Goal: Task Accomplishment & Management: Manage account settings

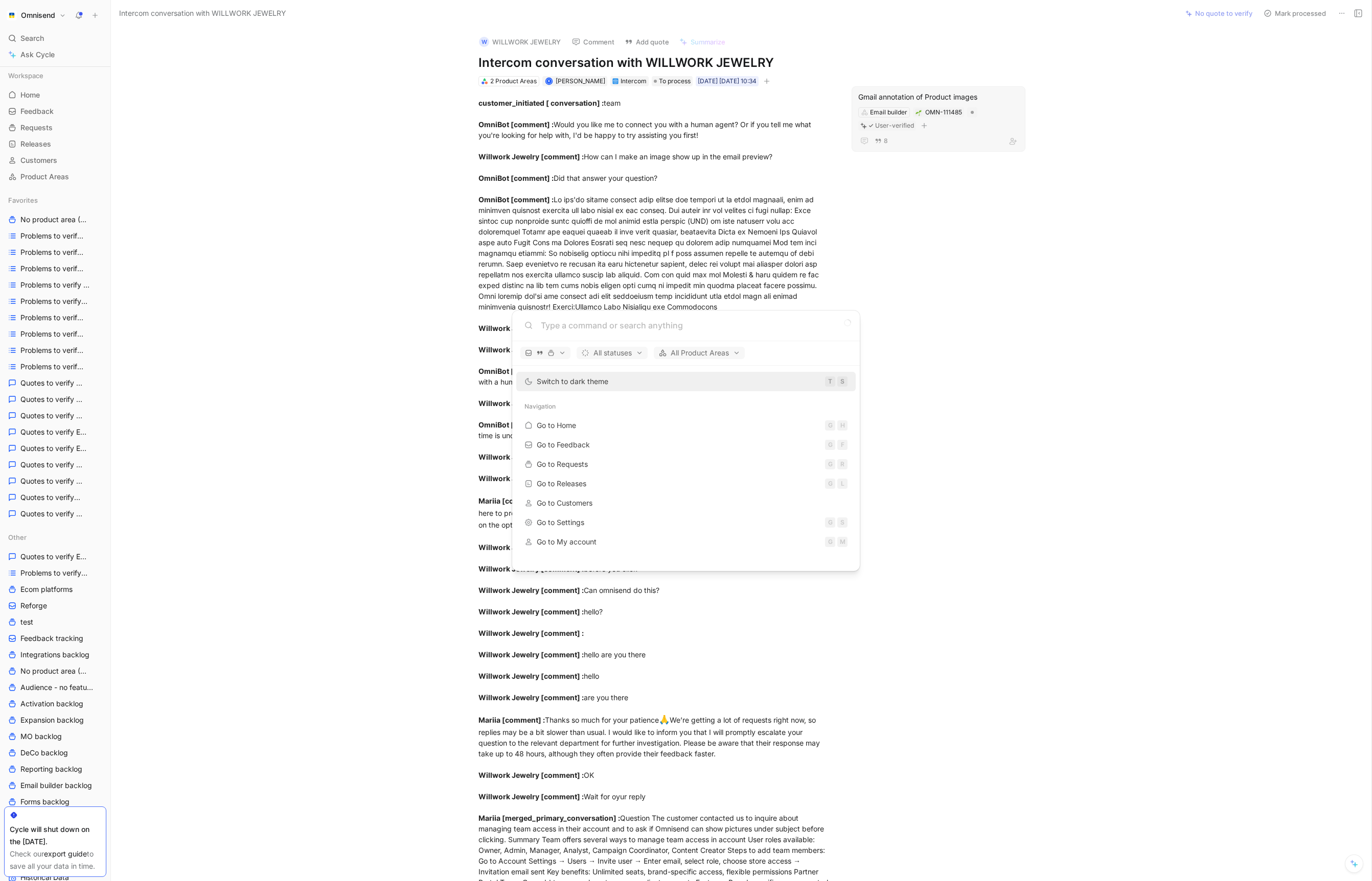
scroll to position [197, 0]
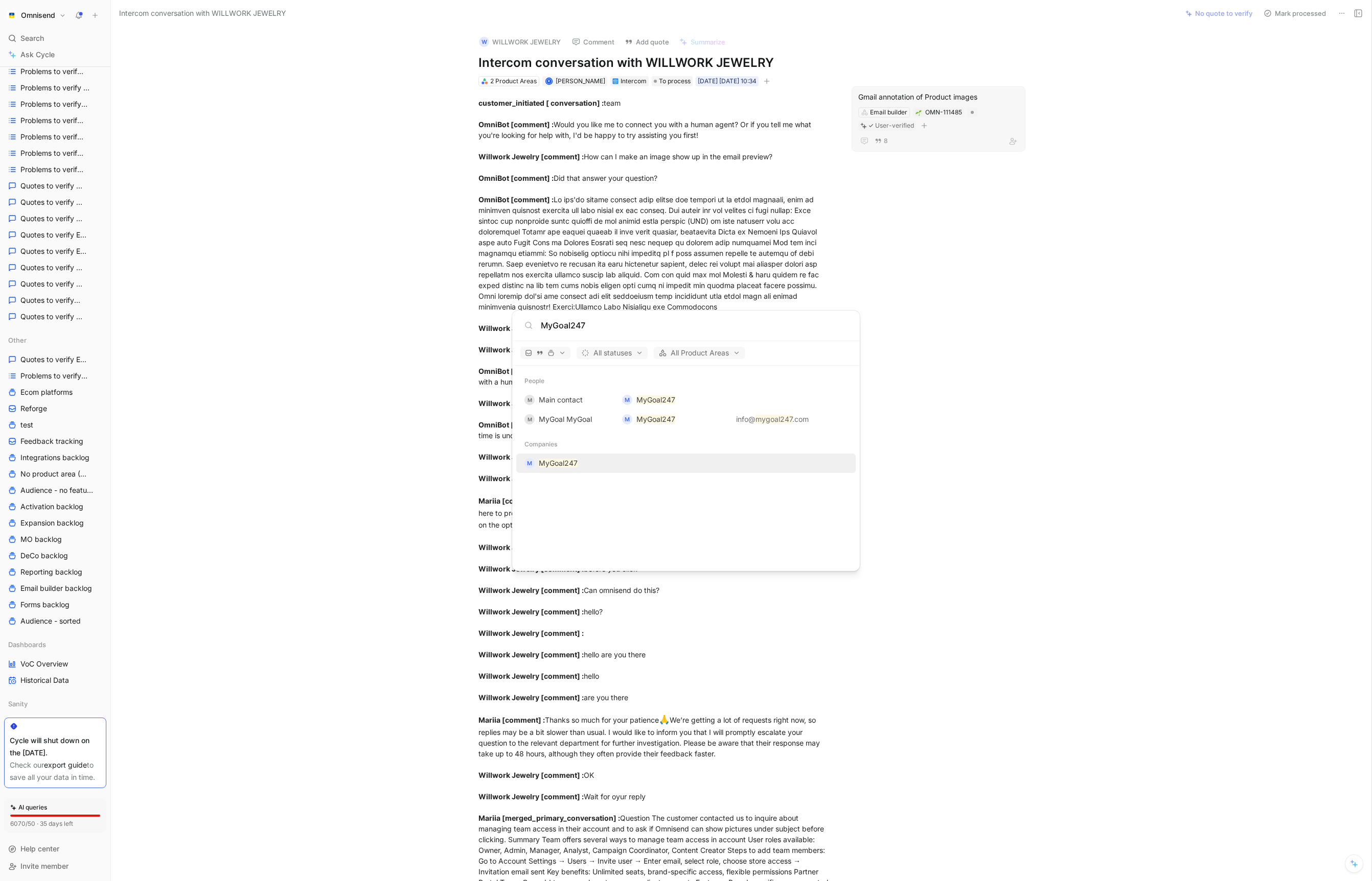
type input "MyGoal247"
click at [562, 464] on mark "MyGoal247" at bounding box center [558, 463] width 39 height 9
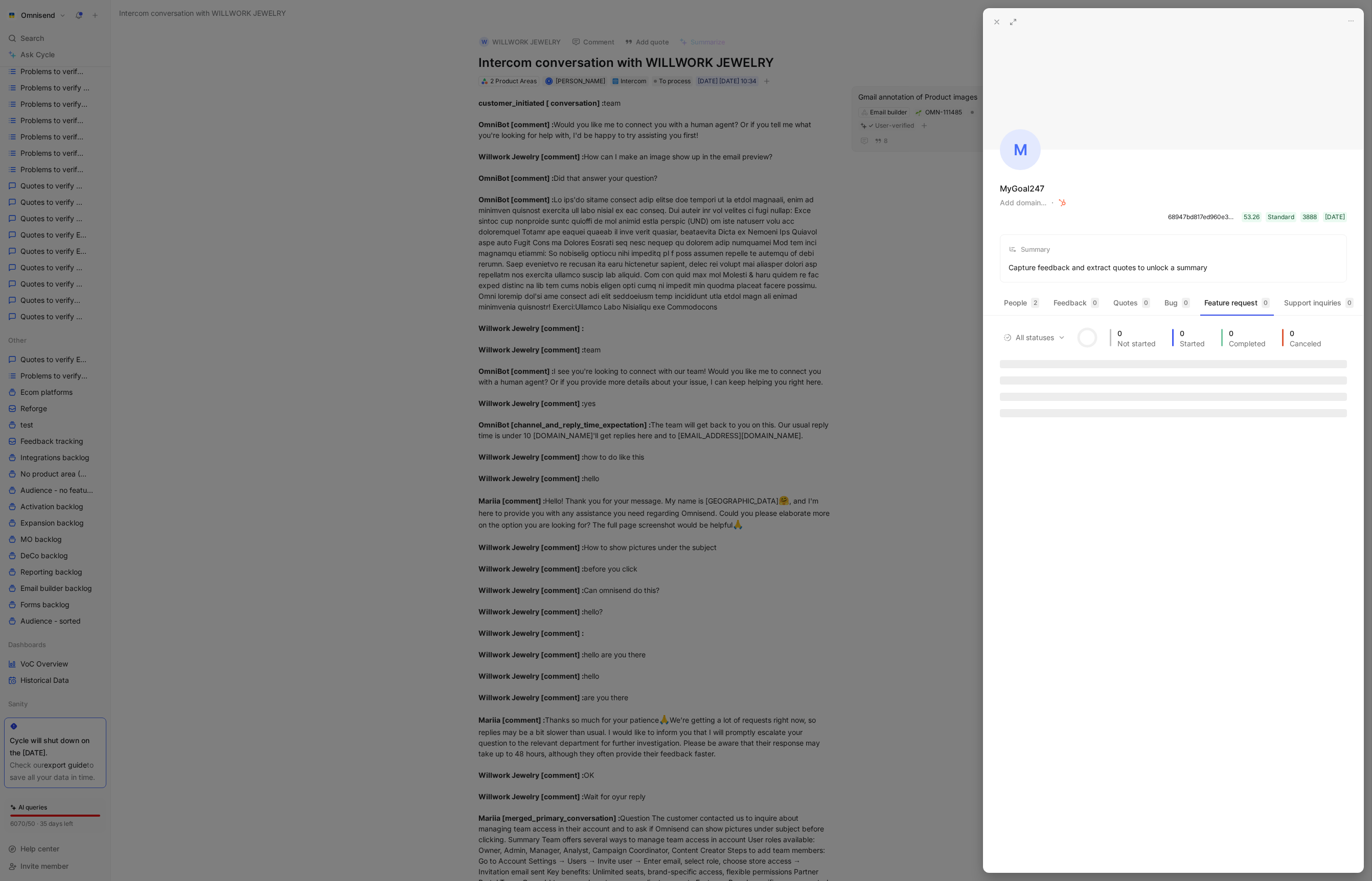
click at [842, 569] on div at bounding box center [686, 440] width 1372 height 881
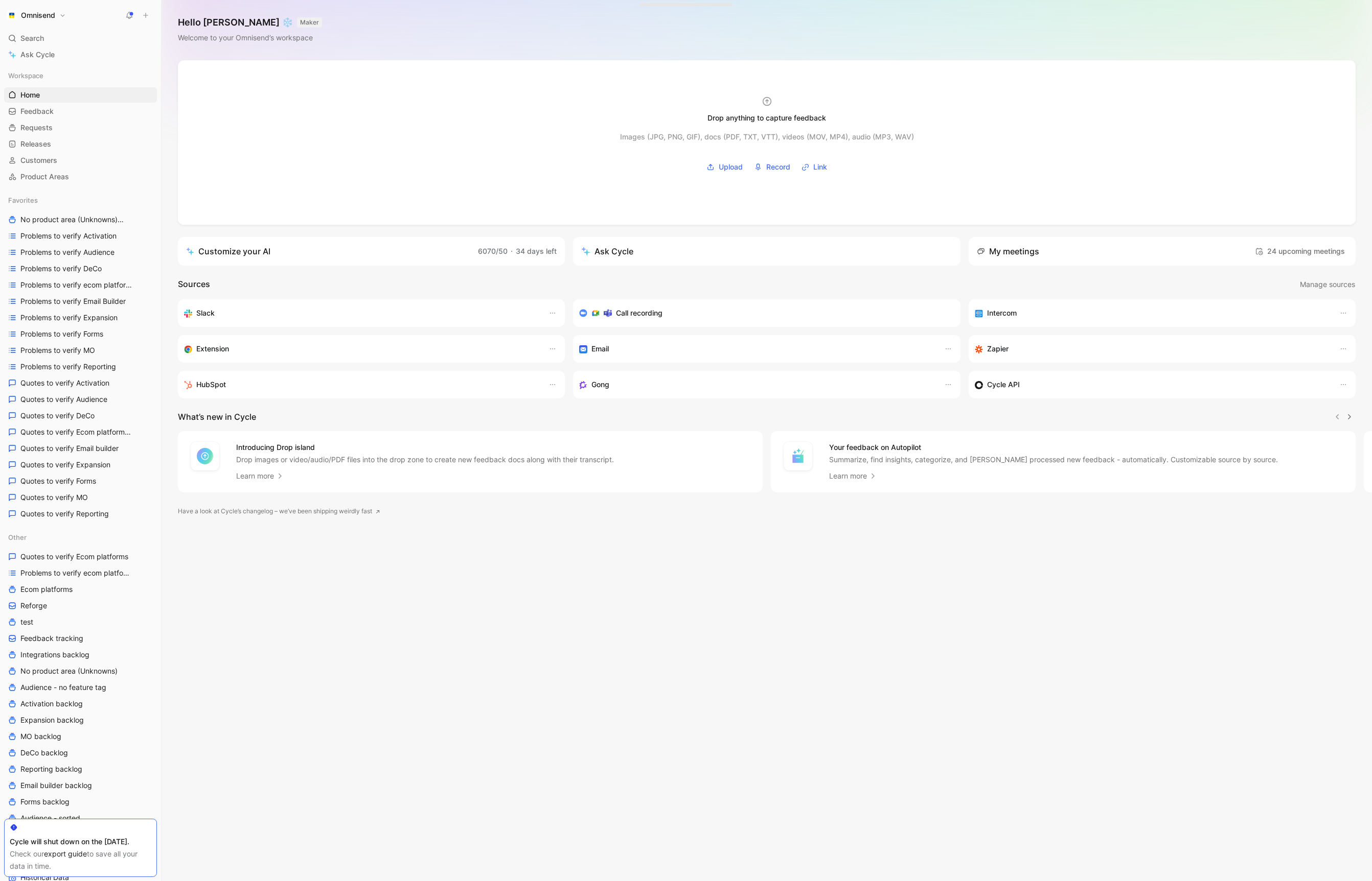
click at [54, 10] on button "Omnisend" at bounding box center [36, 15] width 64 height 14
click at [86, 134] on div "Export assets" at bounding box center [70, 138] width 126 height 16
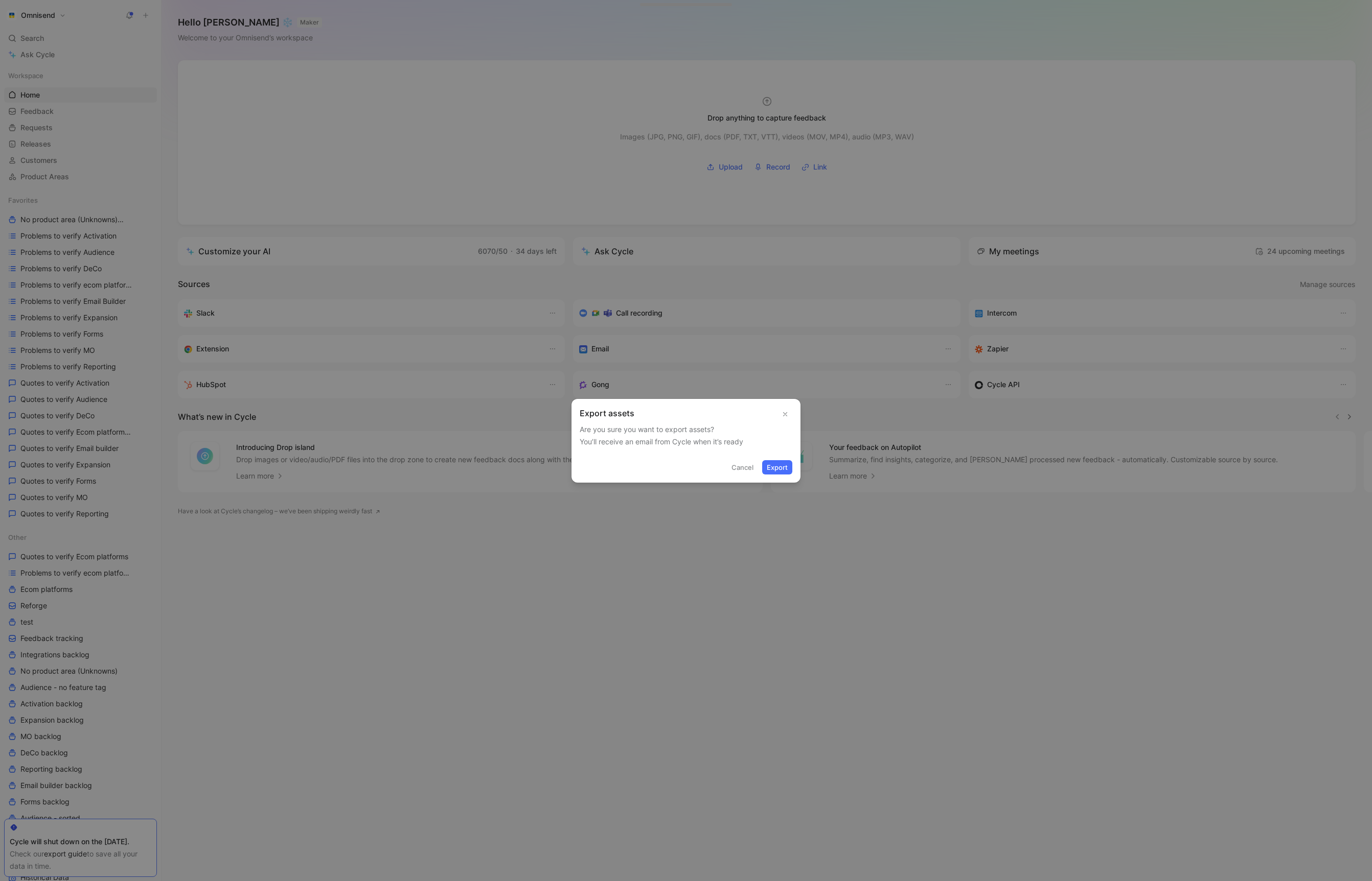
click at [786, 419] on button "button" at bounding box center [785, 414] width 14 height 14
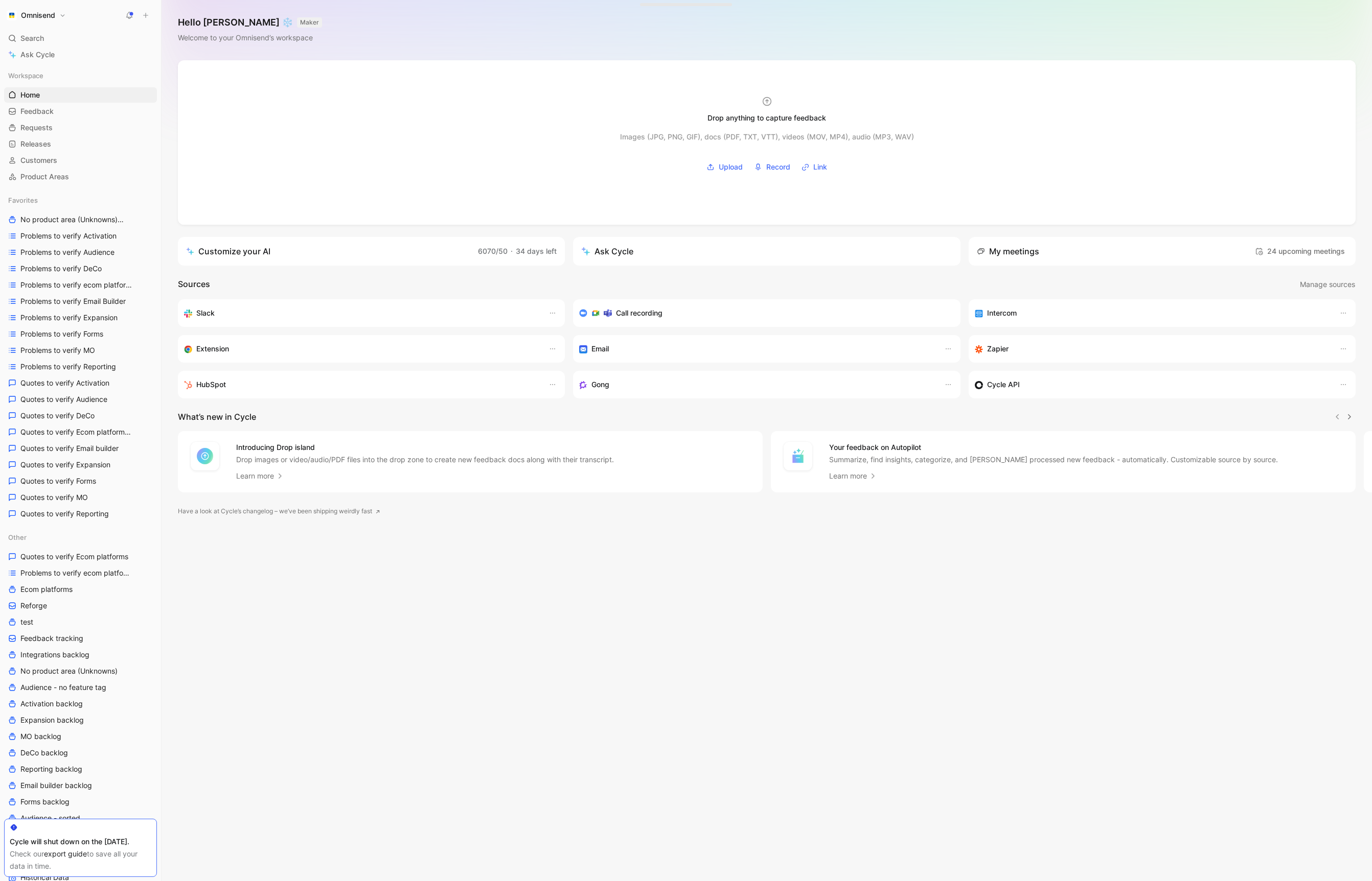
click at [54, 16] on h1 "Omnisend" at bounding box center [37, 16] width 34 height 9
click at [70, 107] on div "Workspace settings G then S" at bounding box center [70, 105] width 126 height 16
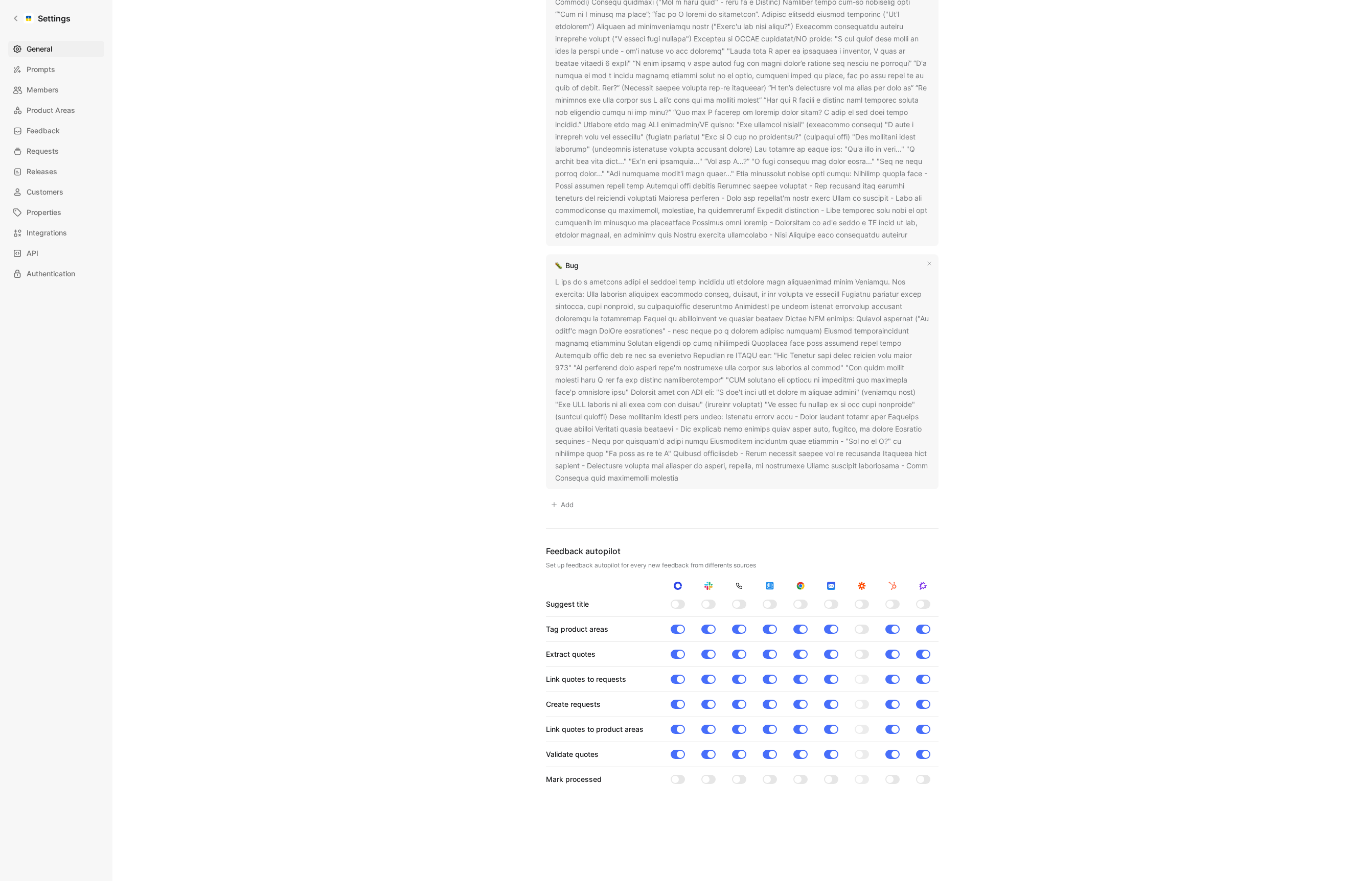
scroll to position [375, 0]
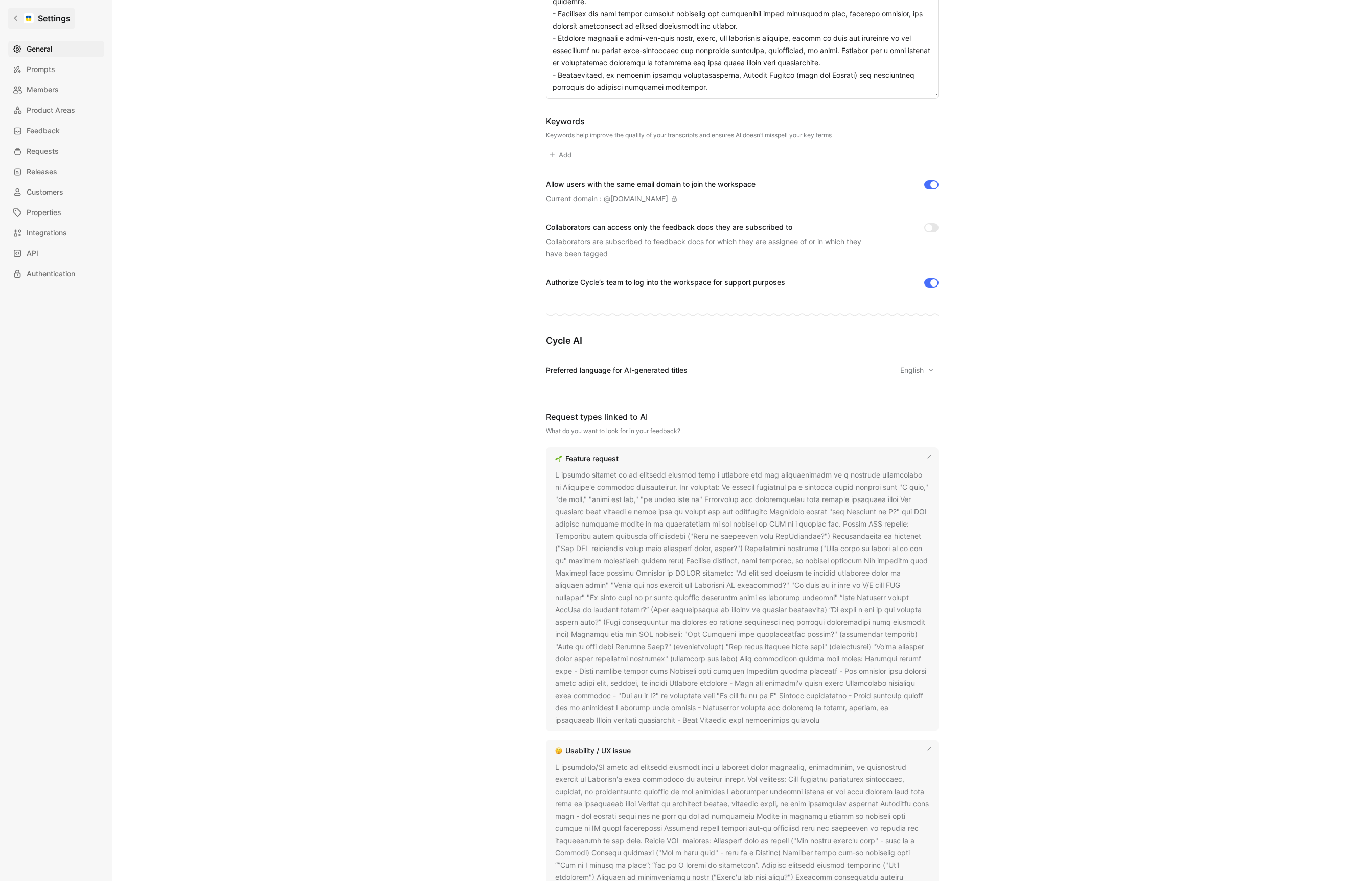
click at [45, 13] on h1 "Settings" at bounding box center [54, 18] width 33 height 12
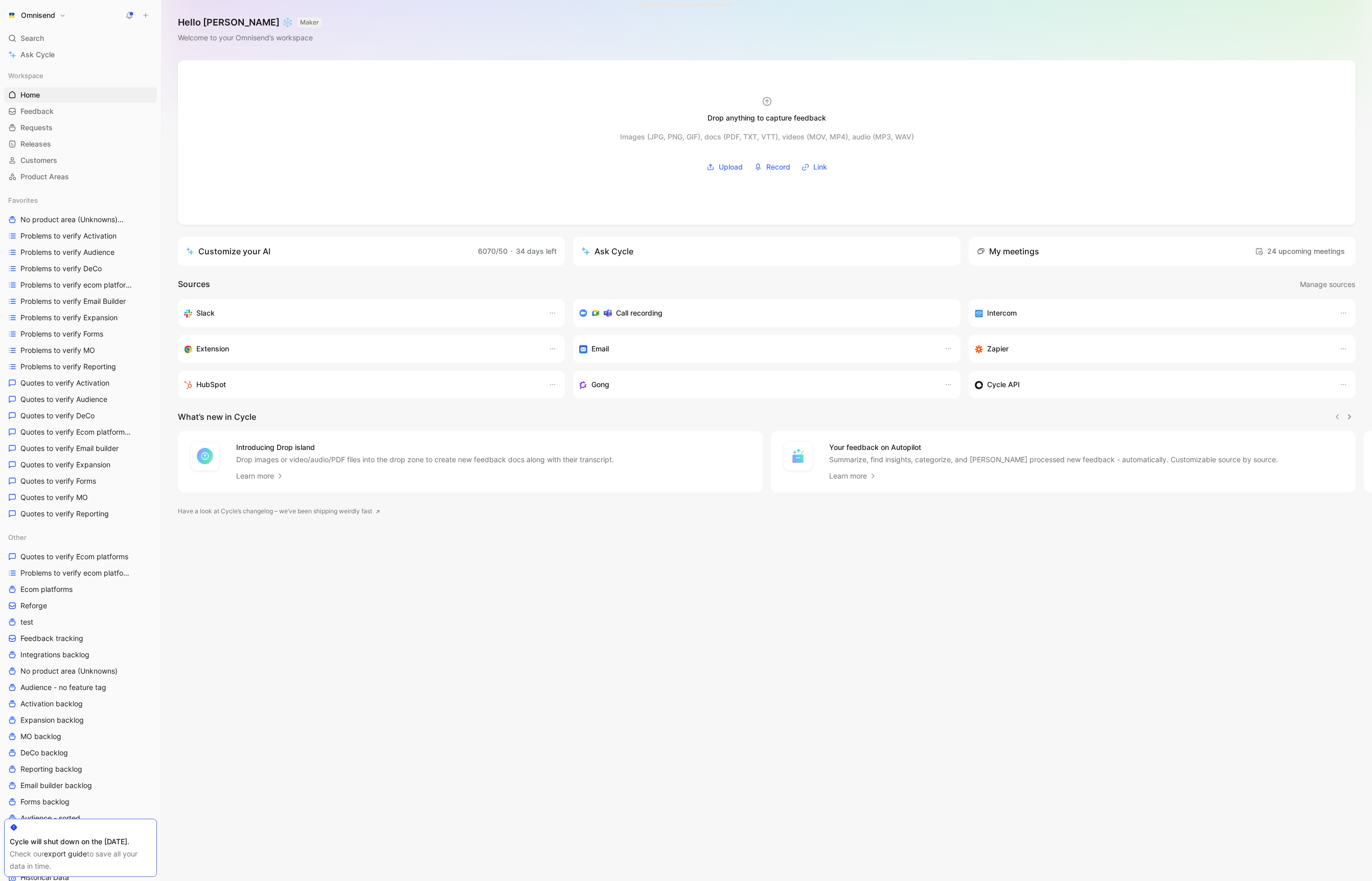
click at [44, 12] on h1 "Omnisend" at bounding box center [37, 16] width 34 height 9
click at [62, 121] on div "Add workspace" at bounding box center [70, 121] width 126 height 16
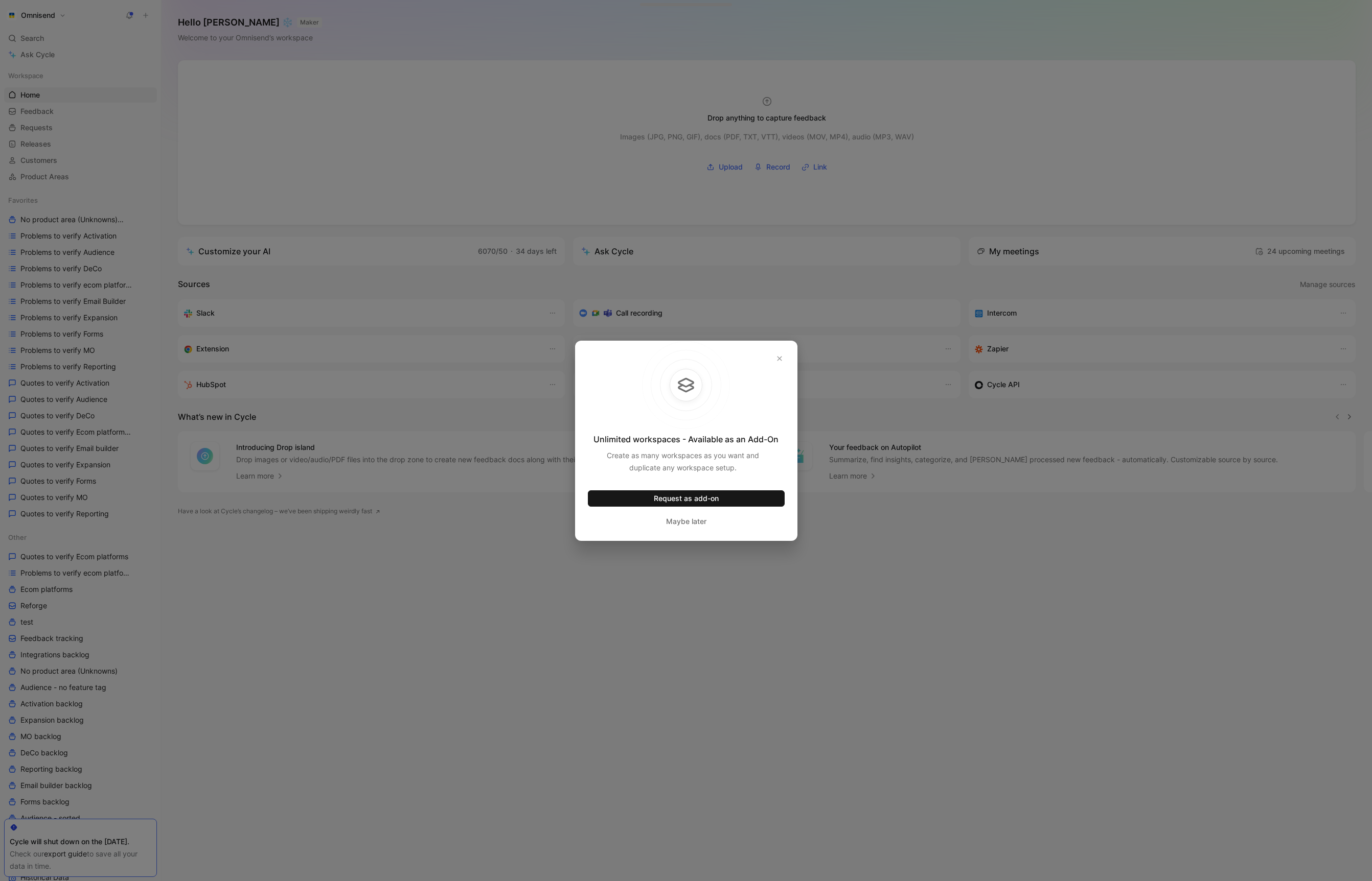
click at [259, 162] on div at bounding box center [686, 440] width 1372 height 881
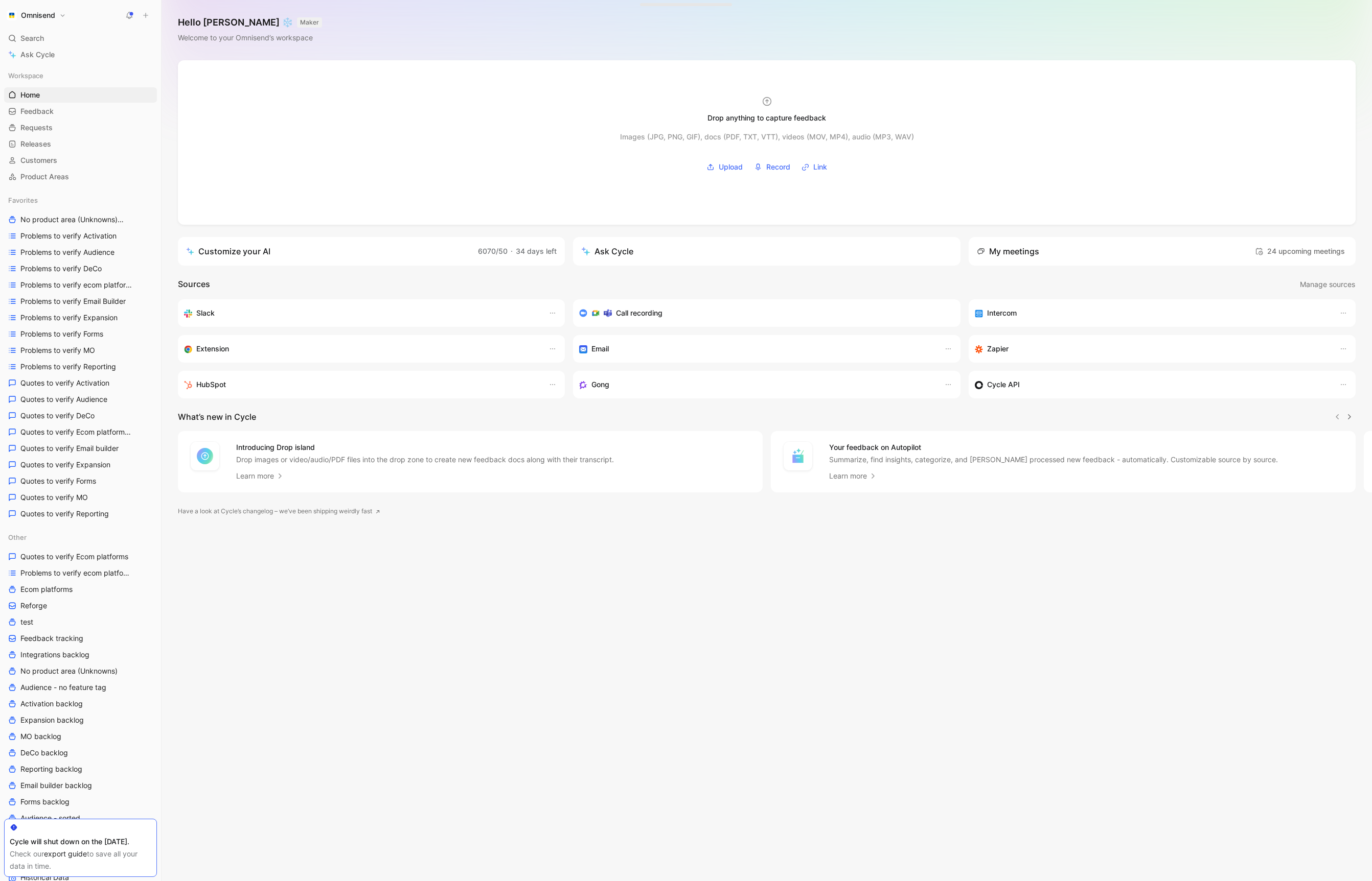
click at [55, 24] on div "Omnisend Search ⌘ K Ask Cycle Workspace Home G then H Feedback G then F Request…" at bounding box center [81, 440] width 161 height 881
click at [64, 16] on button "Omnisend" at bounding box center [36, 15] width 64 height 14
click at [78, 71] on div "Account settings" at bounding box center [70, 66] width 126 height 16
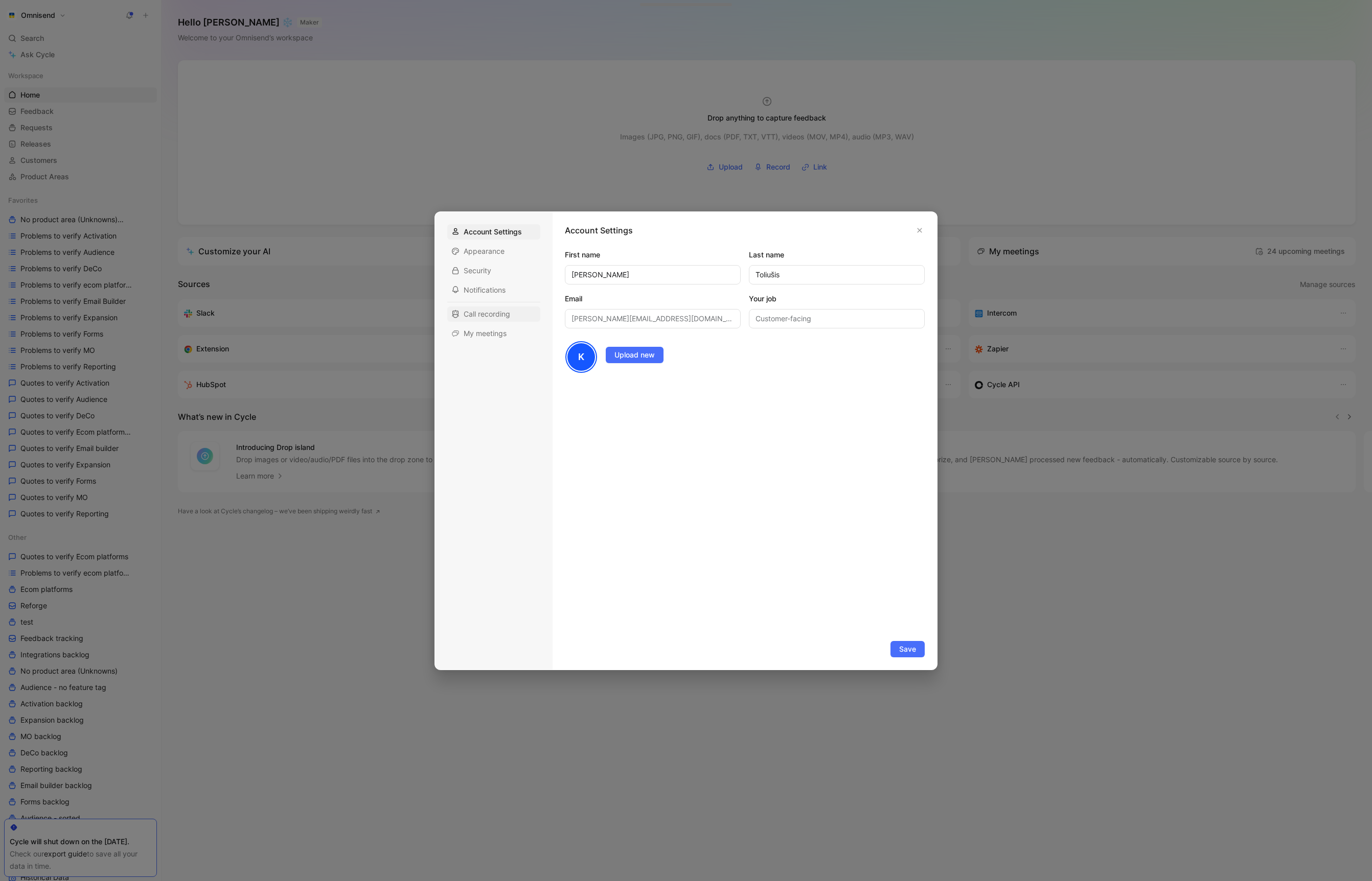
click at [481, 308] on div "Call recording" at bounding box center [494, 314] width 93 height 16
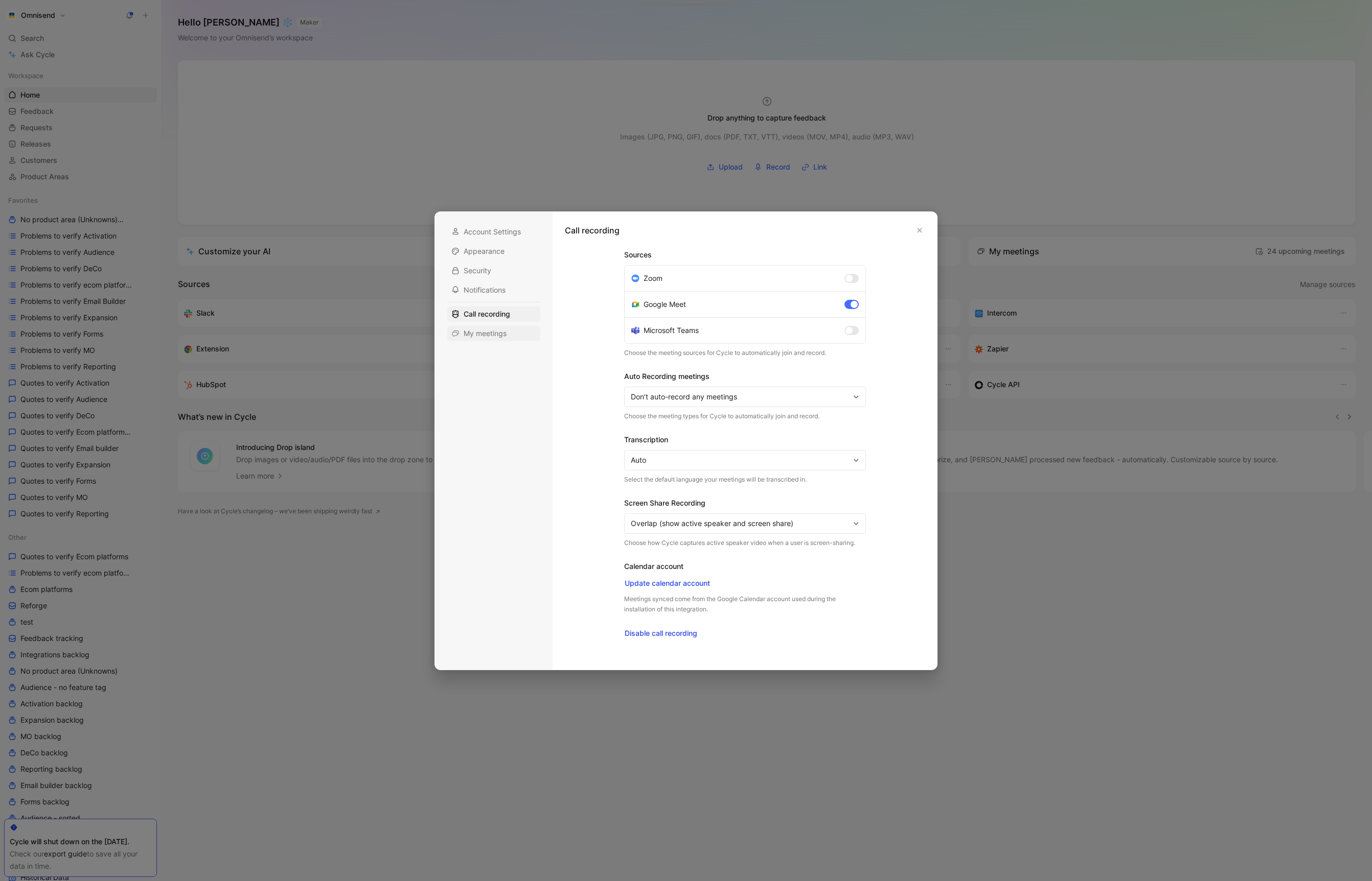
click at [500, 335] on span "My meetings" at bounding box center [485, 334] width 43 height 10
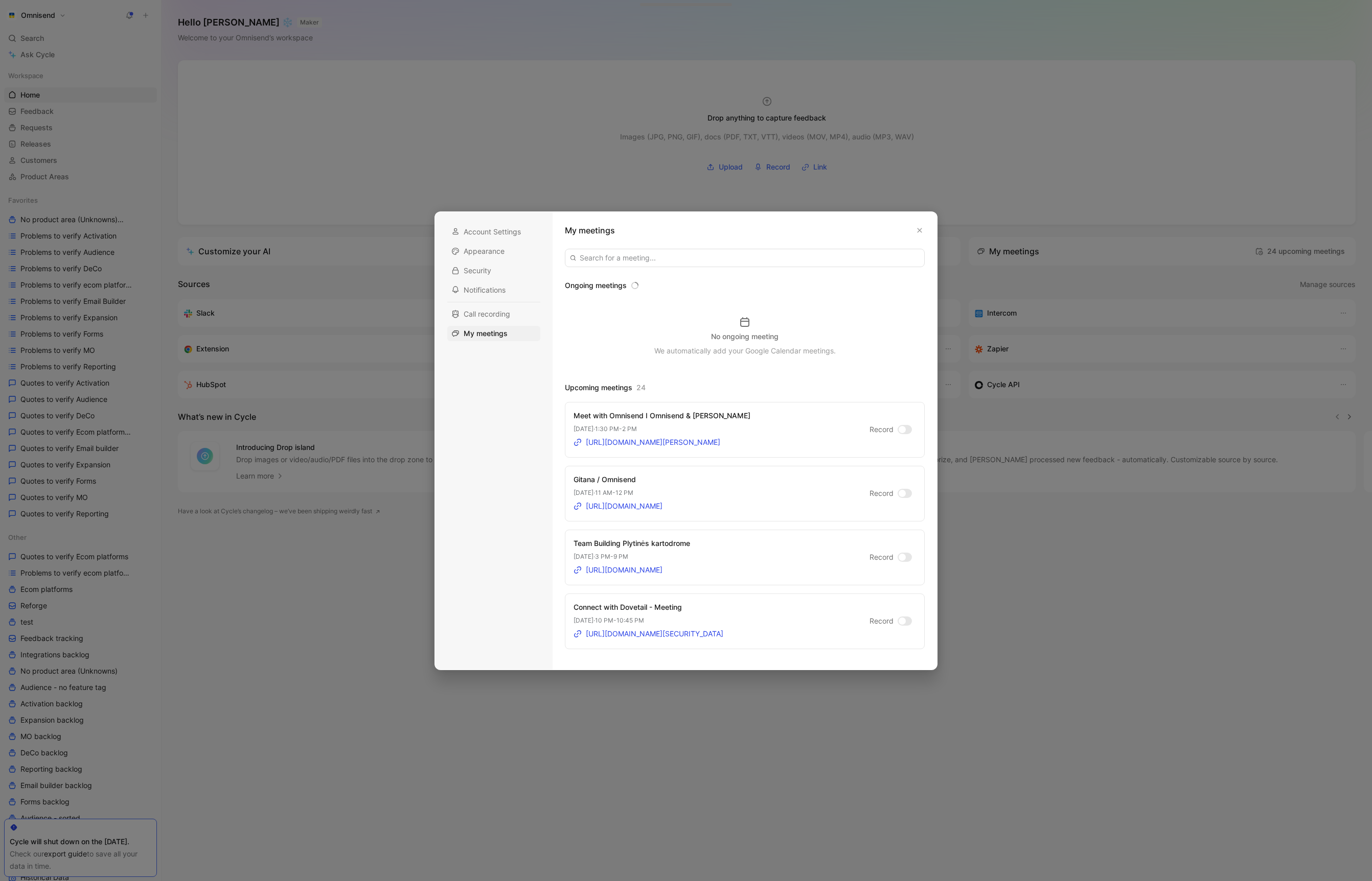
scroll to position [124, 0]
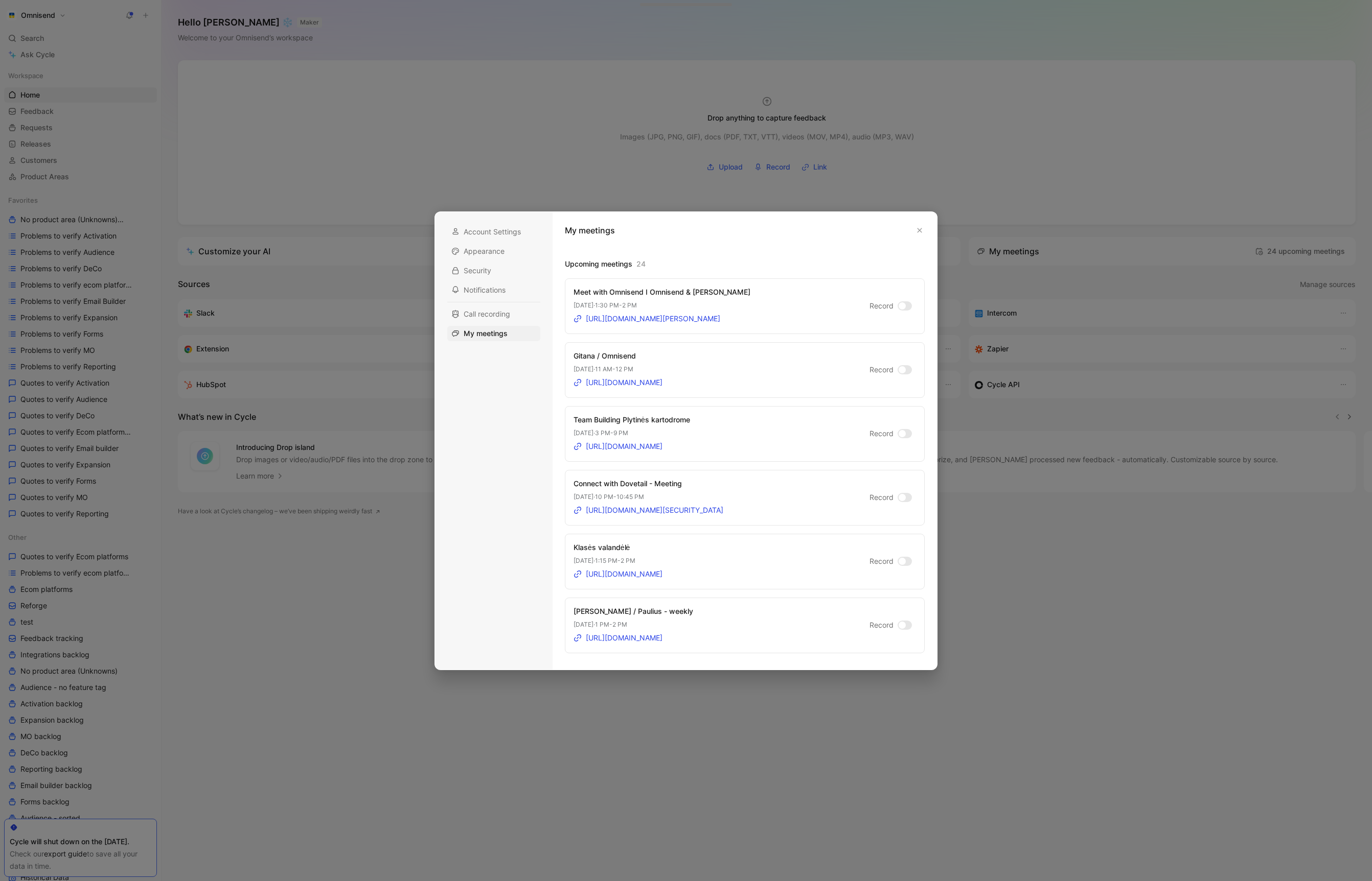
click at [906, 309] on div at bounding box center [904, 306] width 14 height 9
click at [0, 0] on input "Record" at bounding box center [0, 0] width 0 height 0
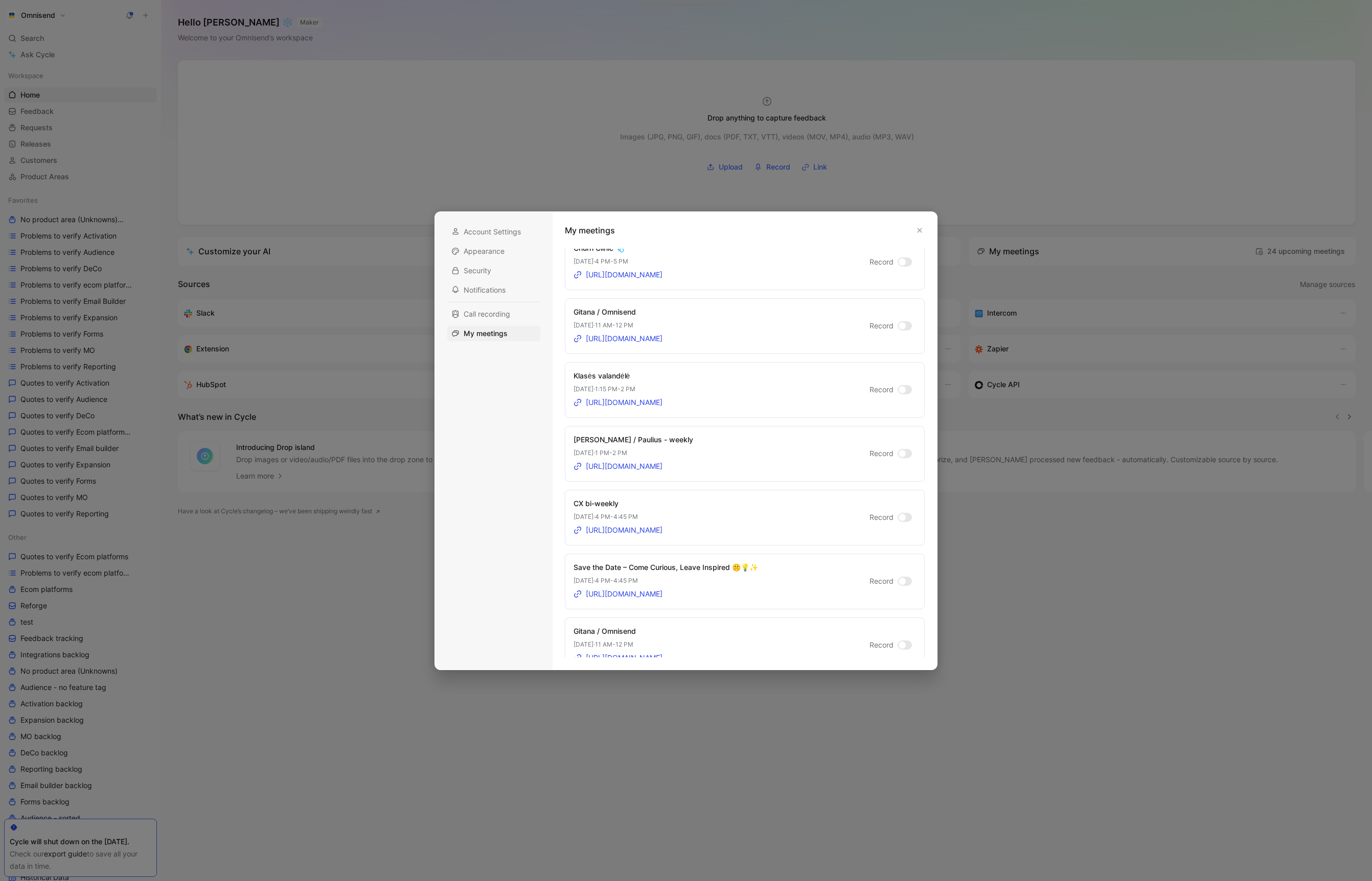
scroll to position [1347, 0]
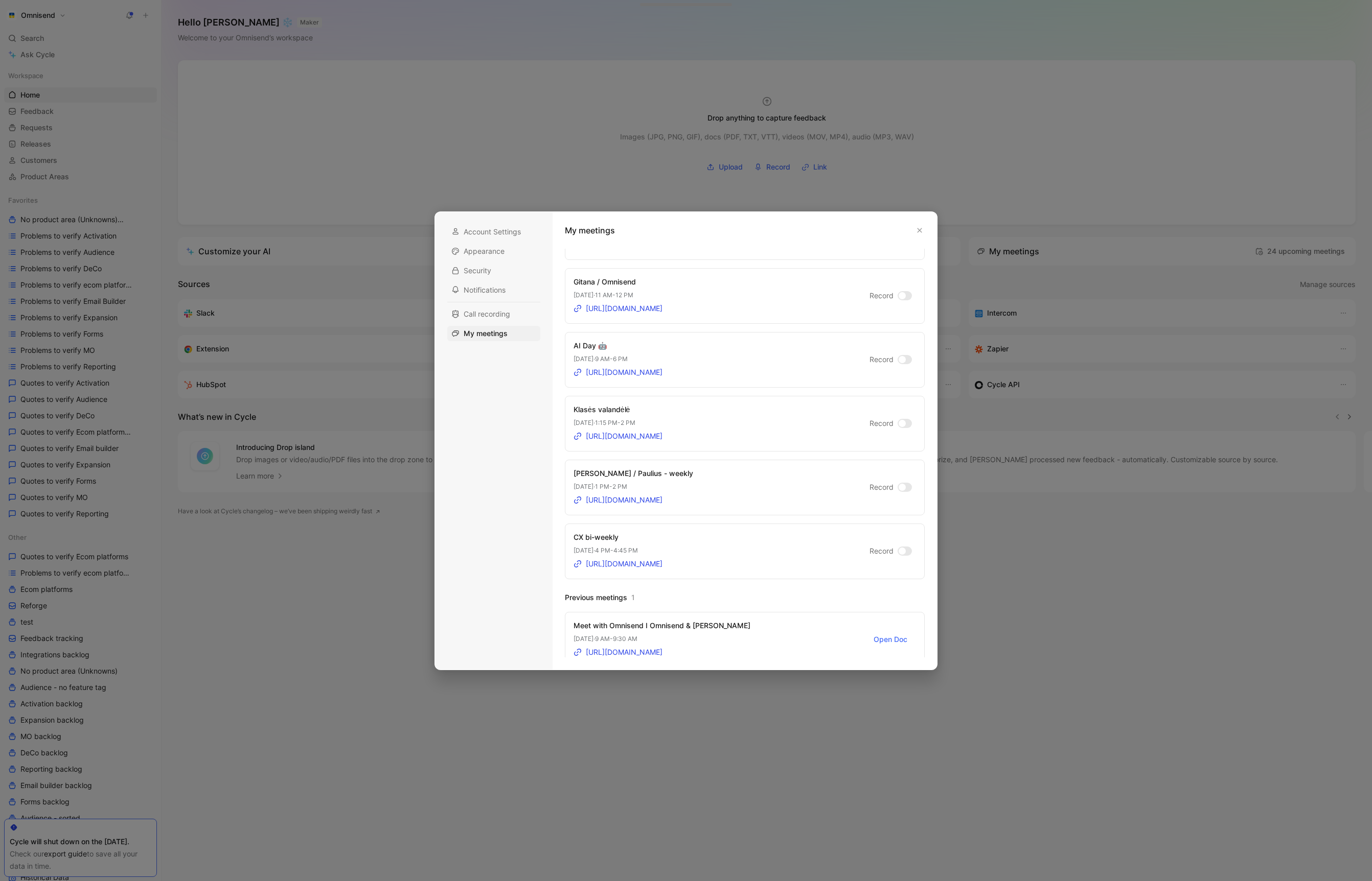
click at [792, 762] on div at bounding box center [686, 440] width 1372 height 881
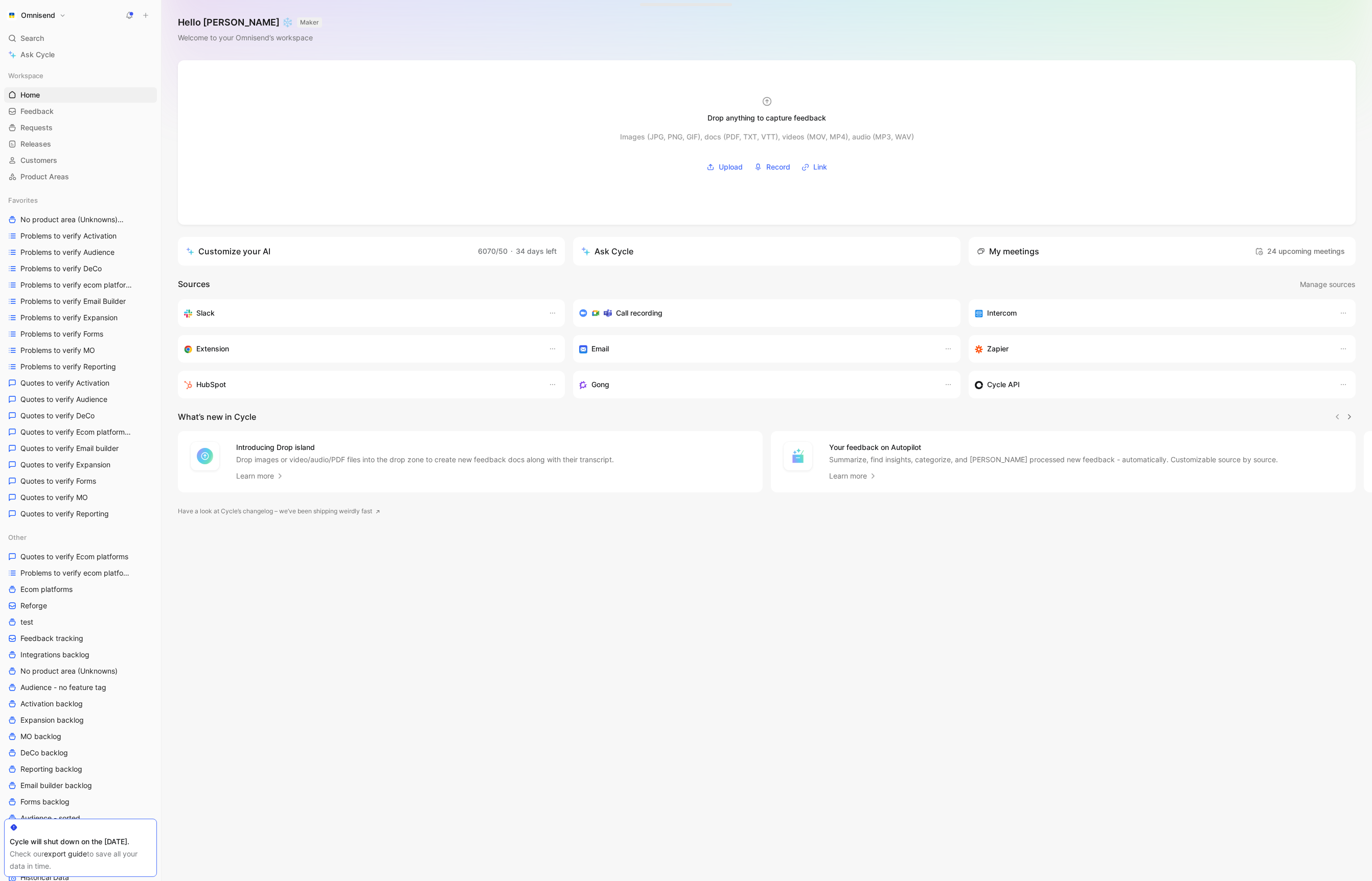
click at [792, 757] on div at bounding box center [686, 440] width 1372 height 881
